Goal: Information Seeking & Learning: Learn about a topic

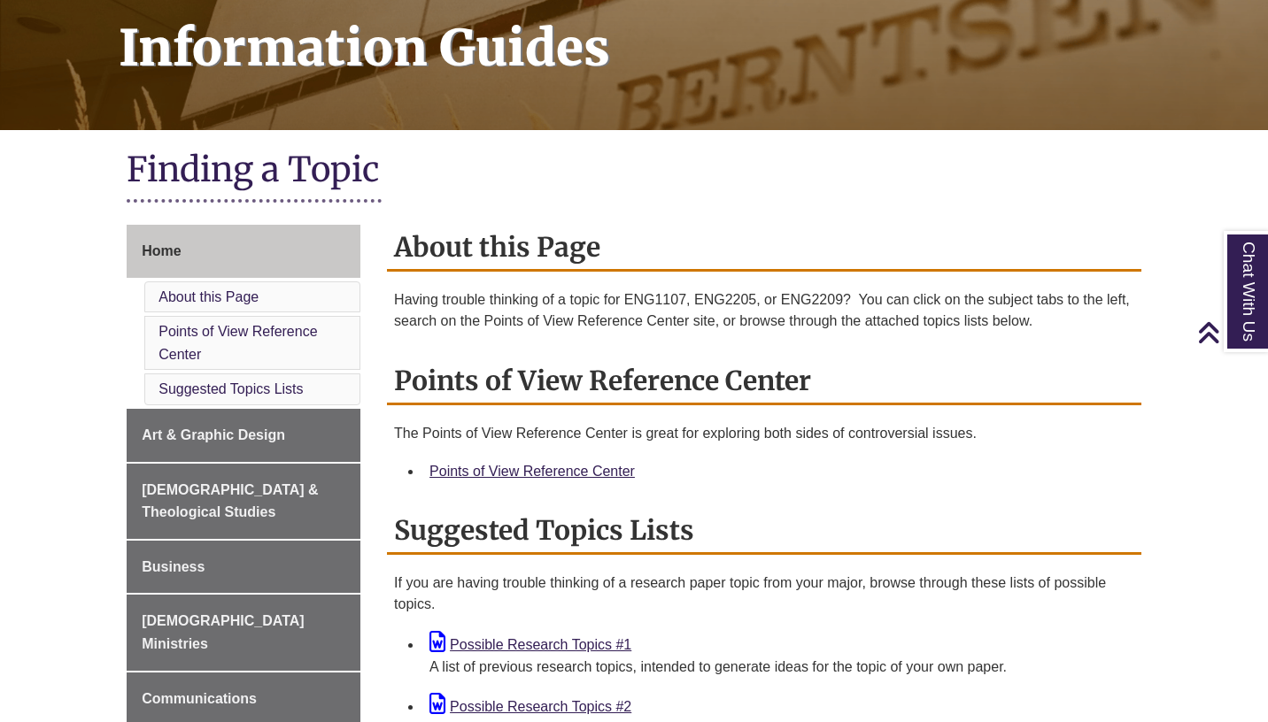
scroll to position [269, 0]
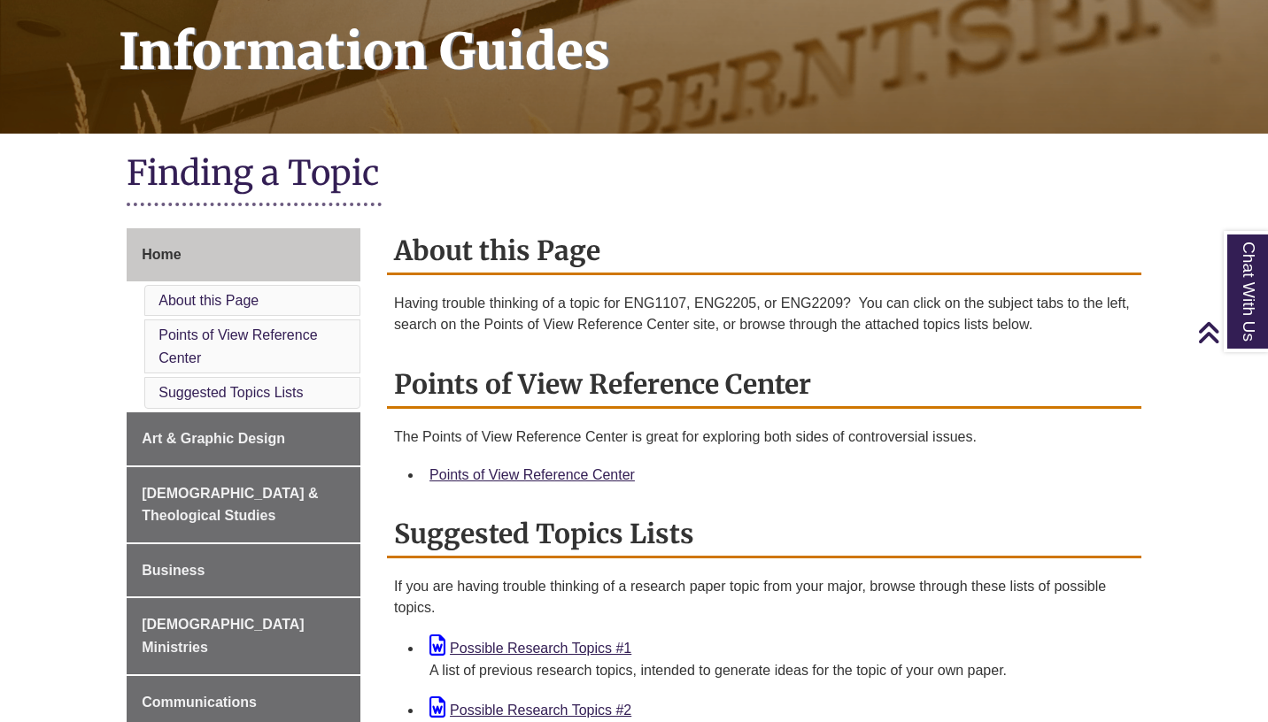
scroll to position [220, 0]
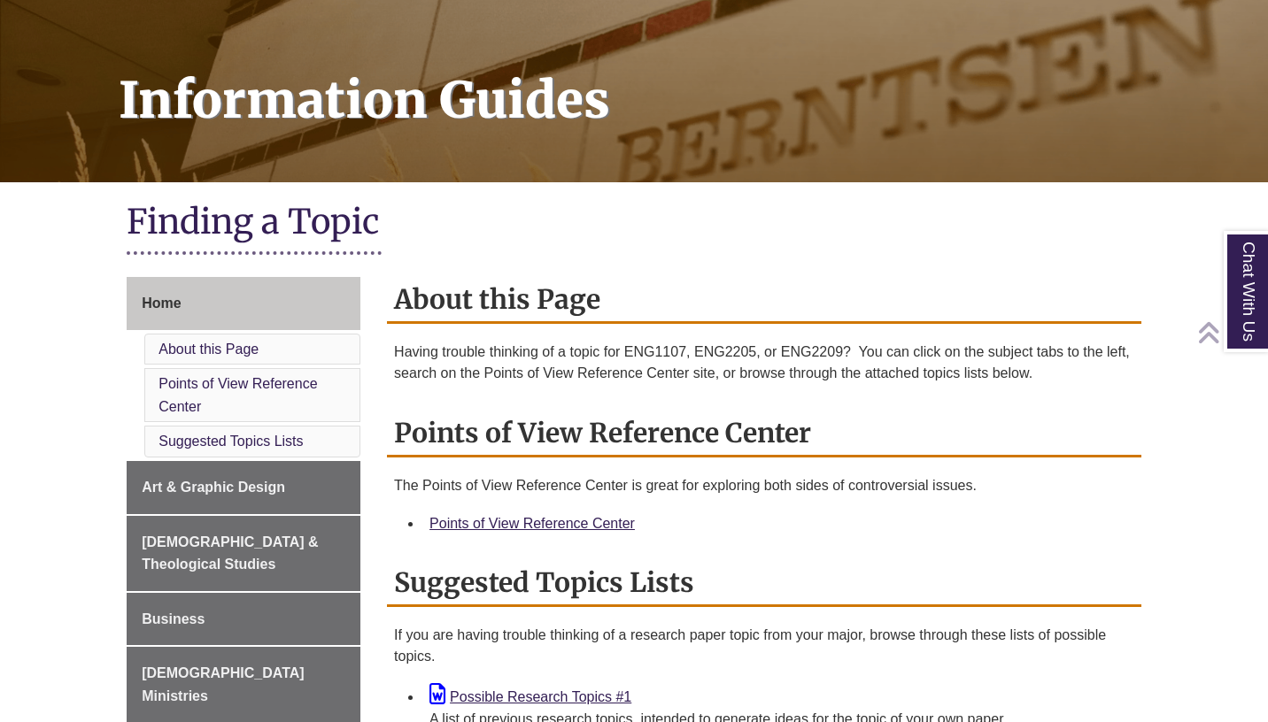
scroll to position [224, 0]
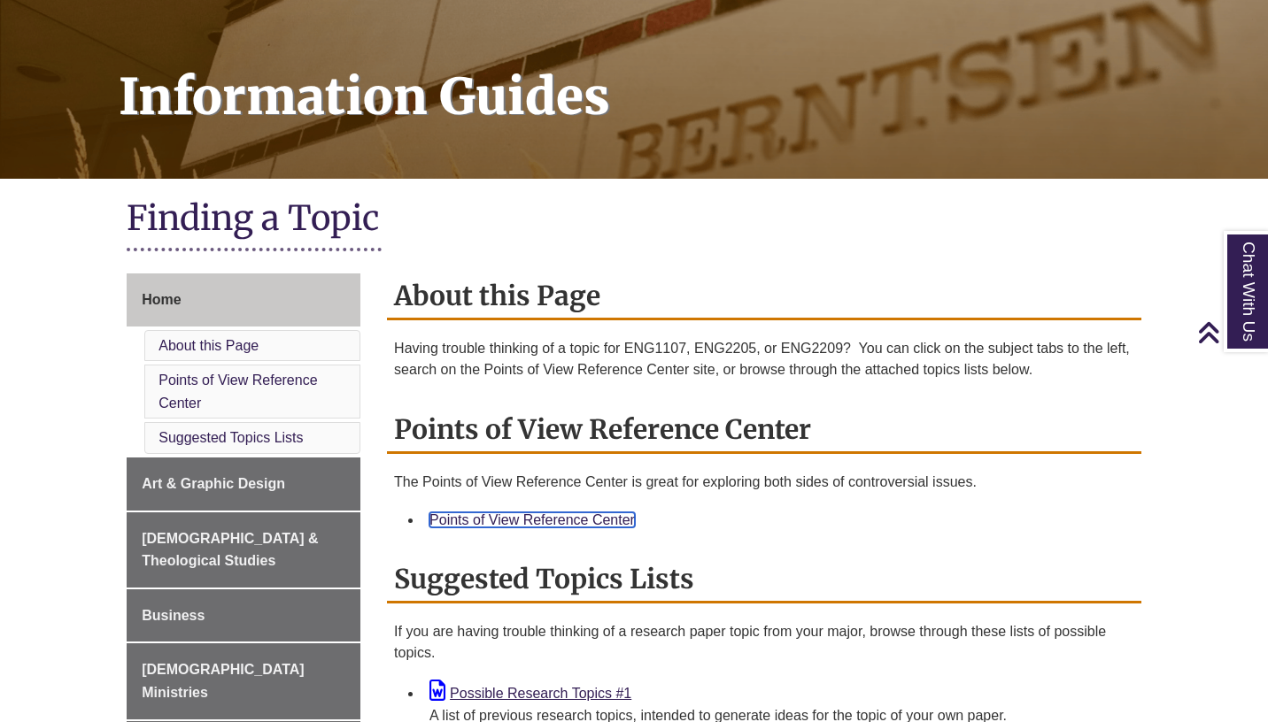
click at [500, 521] on link "Points of View Reference Center" at bounding box center [531, 520] width 205 height 15
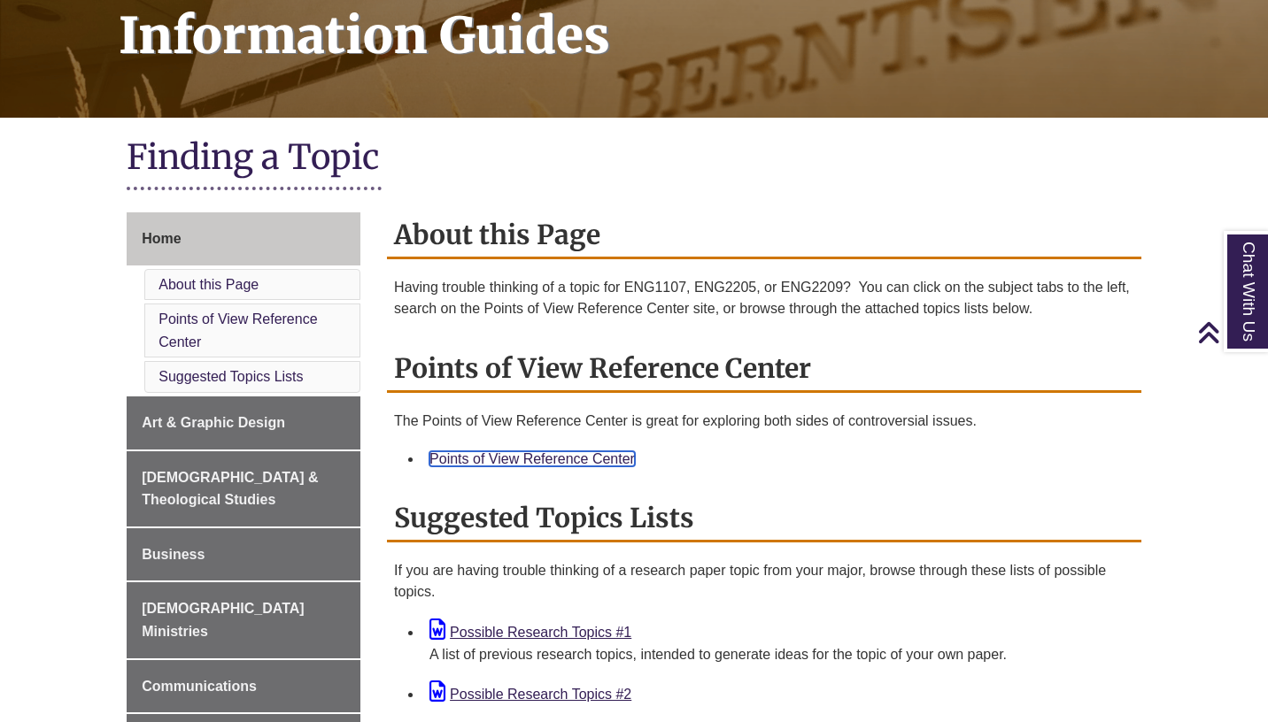
scroll to position [290, 0]
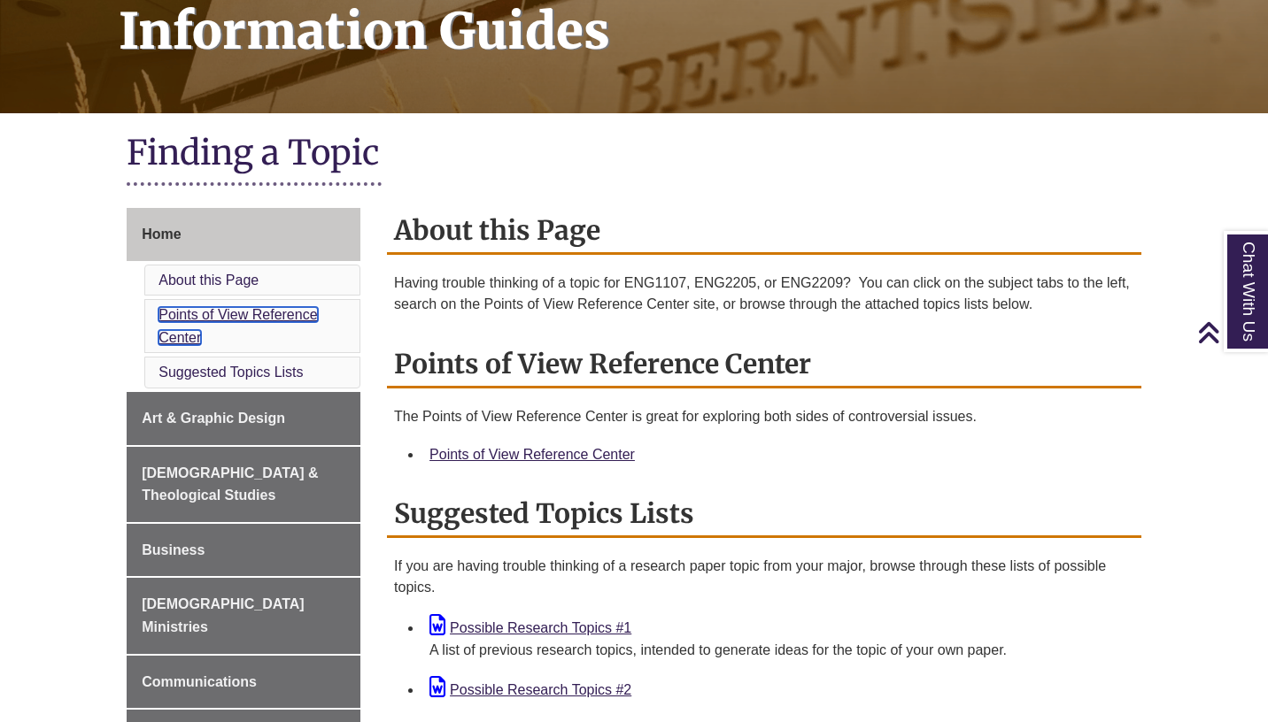
click at [258, 319] on link "Points of View Reference Center" at bounding box center [237, 326] width 158 height 38
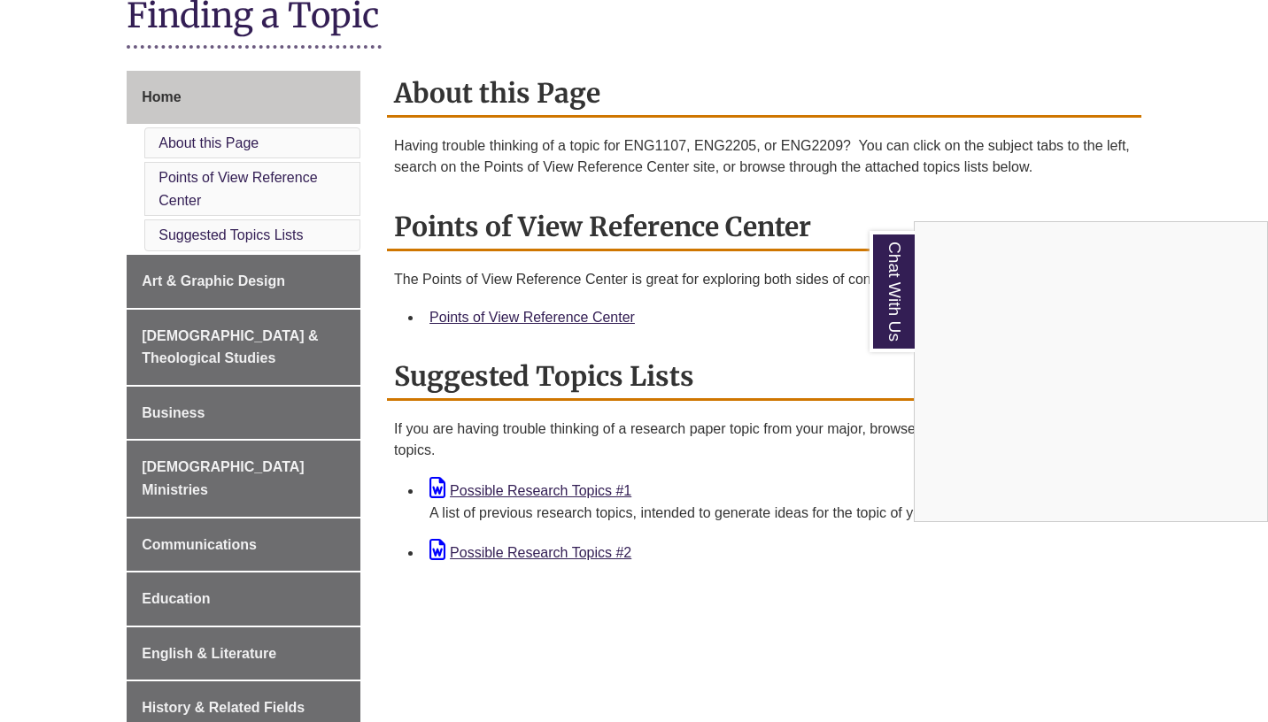
scroll to position [428, 0]
click at [938, 214] on div "Chat With Us" at bounding box center [634, 361] width 1268 height 722
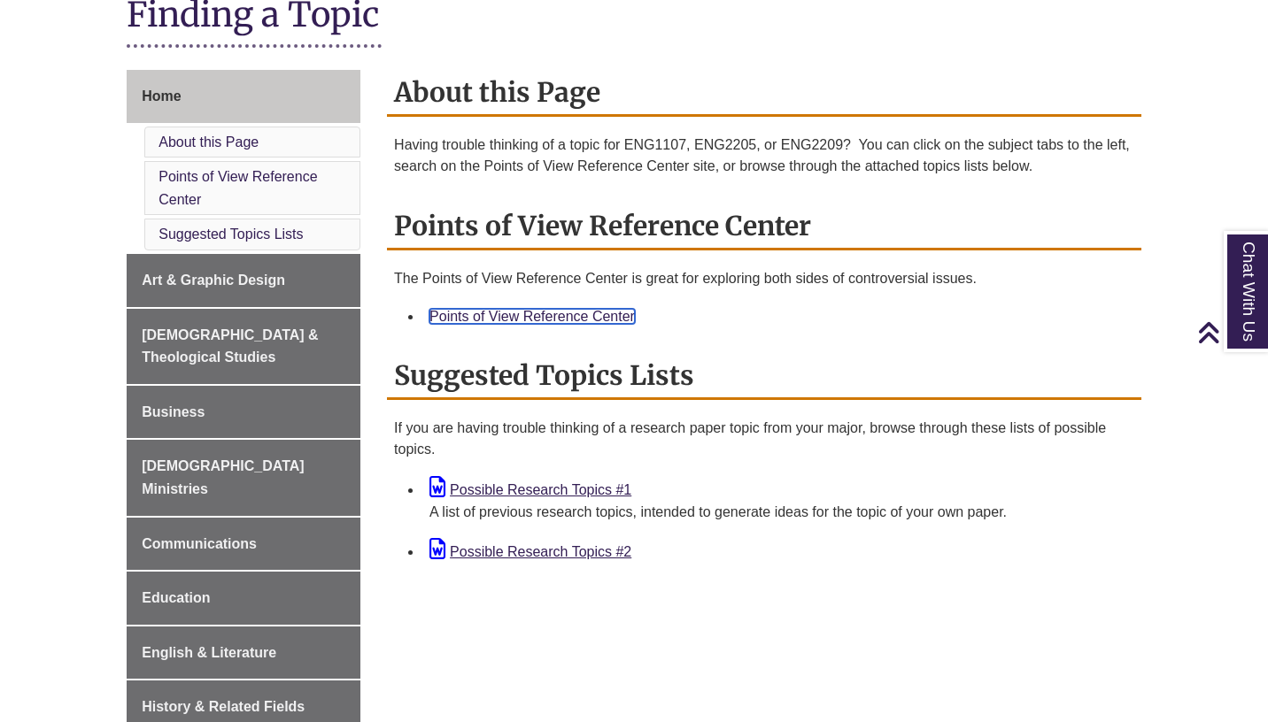
click at [597, 317] on link "Points of View Reference Center" at bounding box center [531, 316] width 205 height 15
click at [584, 496] on link "Possible Research Topics #1" at bounding box center [530, 490] width 202 height 15
click at [552, 381] on h2 "Suggested Topics Lists" at bounding box center [764, 376] width 754 height 47
